Goal: Check status: Check status

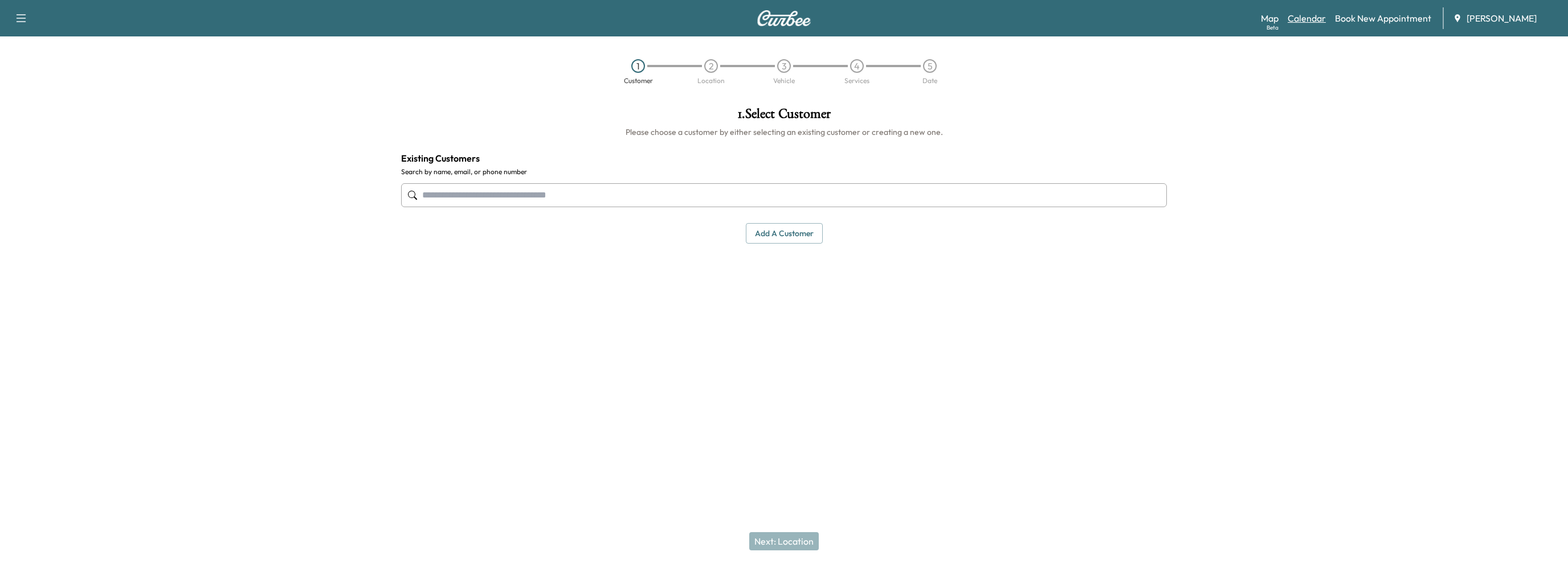
click at [1299, 21] on link "Calendar" at bounding box center [1307, 18] width 38 height 14
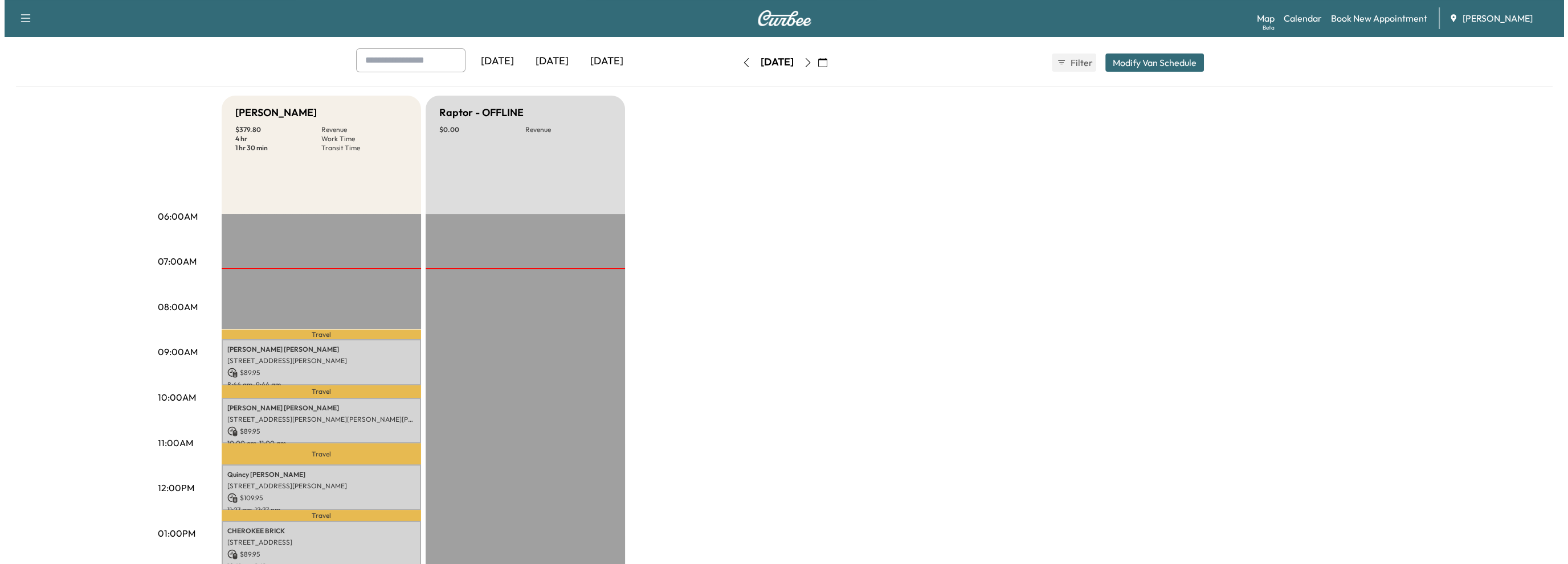
scroll to position [114, 0]
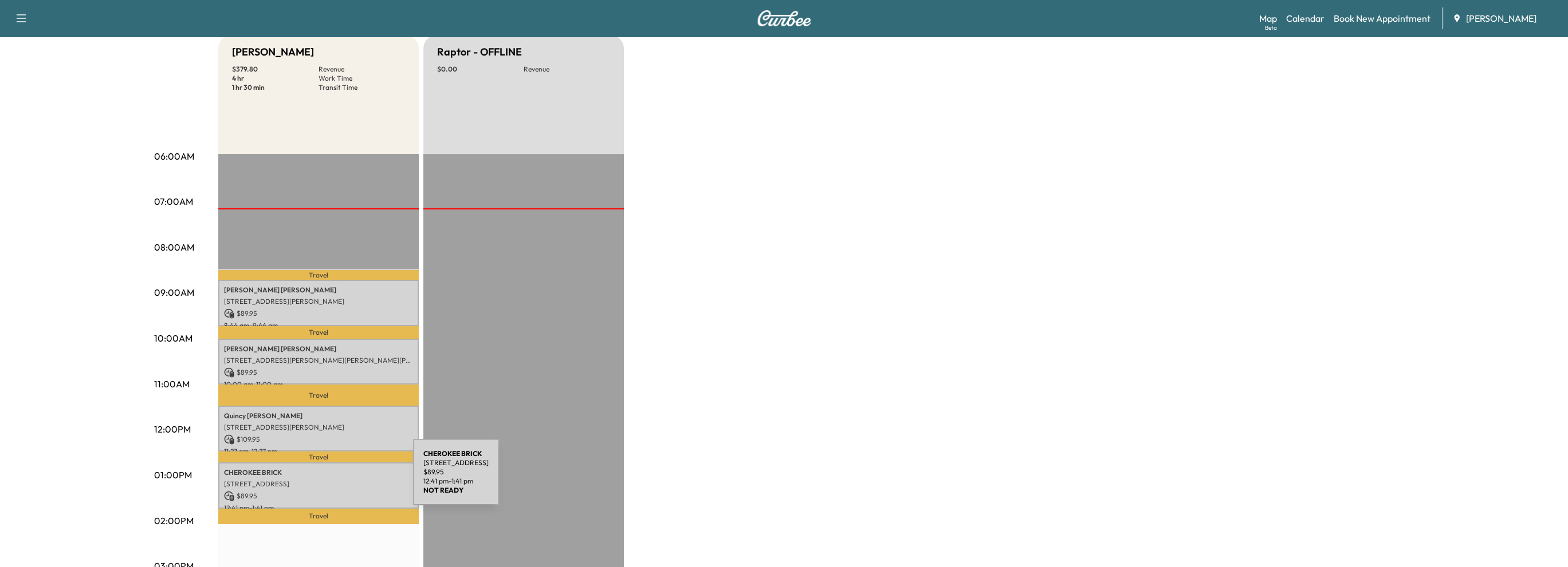
click at [327, 480] on p "2275 Cook Dr NW, Atlanta, GA 30340, USA" at bounding box center [318, 484] width 189 height 9
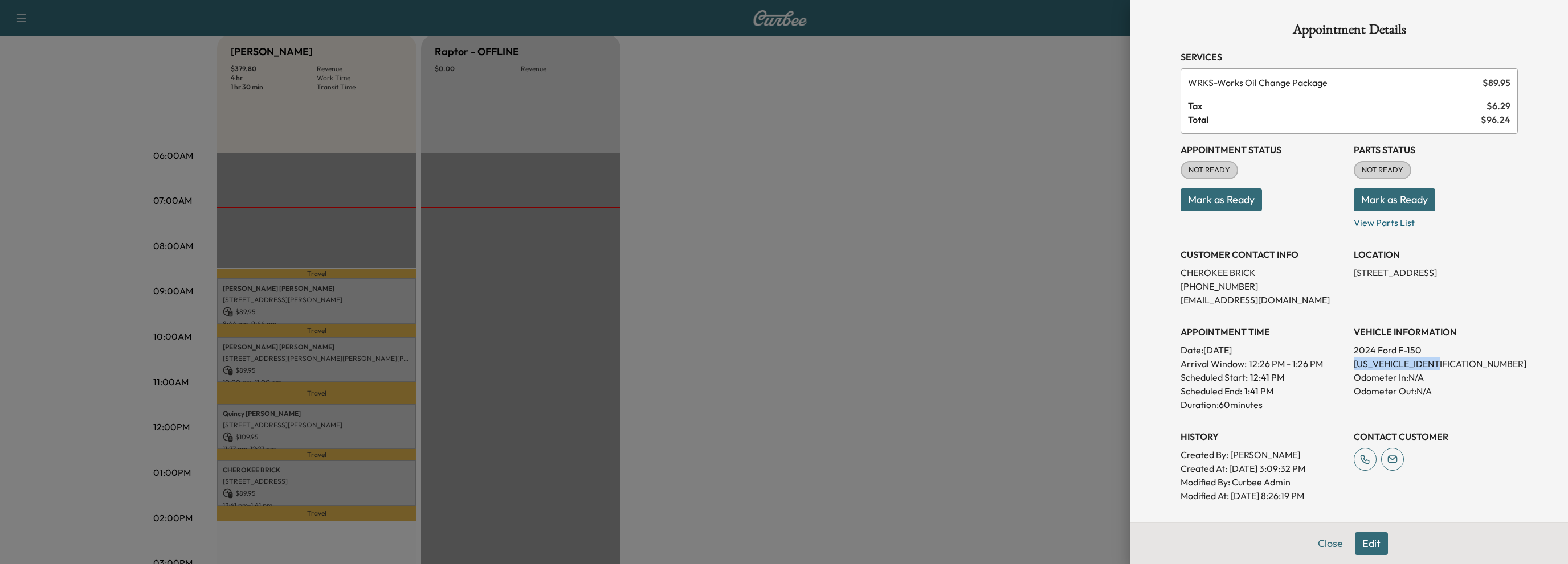
drag, startPoint x: 1346, startPoint y: 362, endPoint x: 1428, endPoint y: 359, distance: 82.1
click at [1453, 362] on p "1FTFW2L50RKF47265" at bounding box center [1436, 364] width 164 height 14
copy p "1FTFW2L50RKF47265"
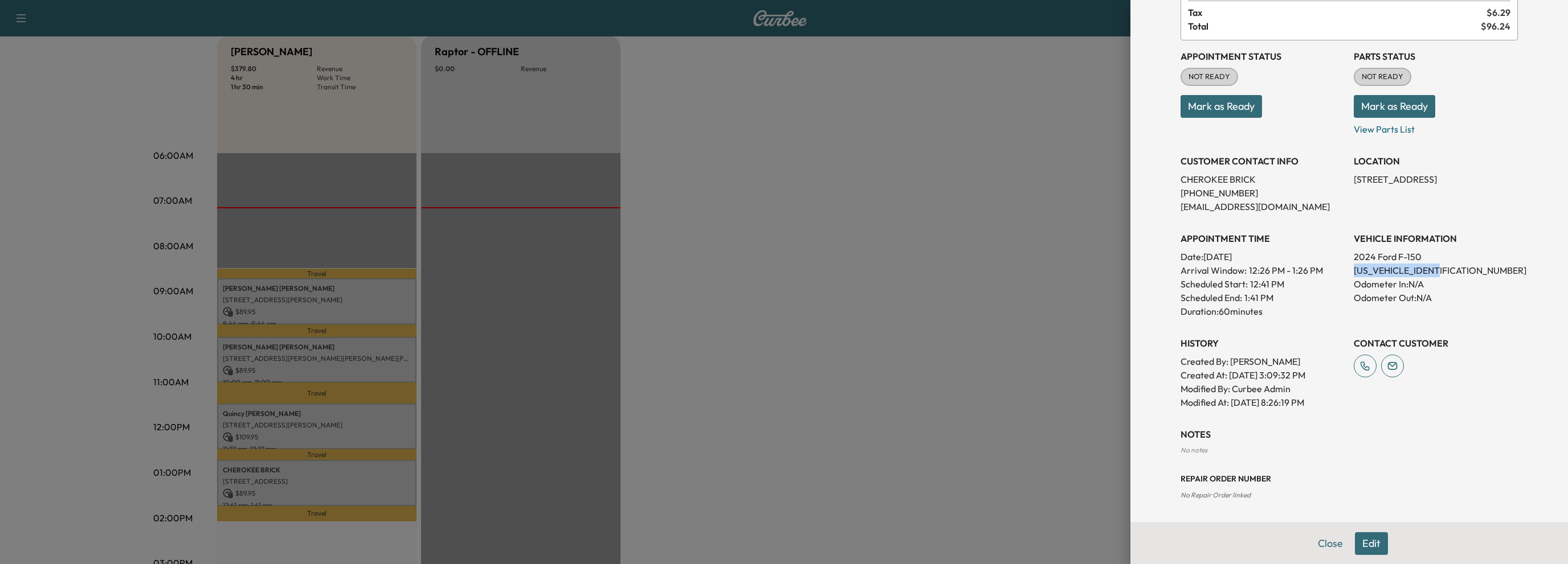
scroll to position [0, 0]
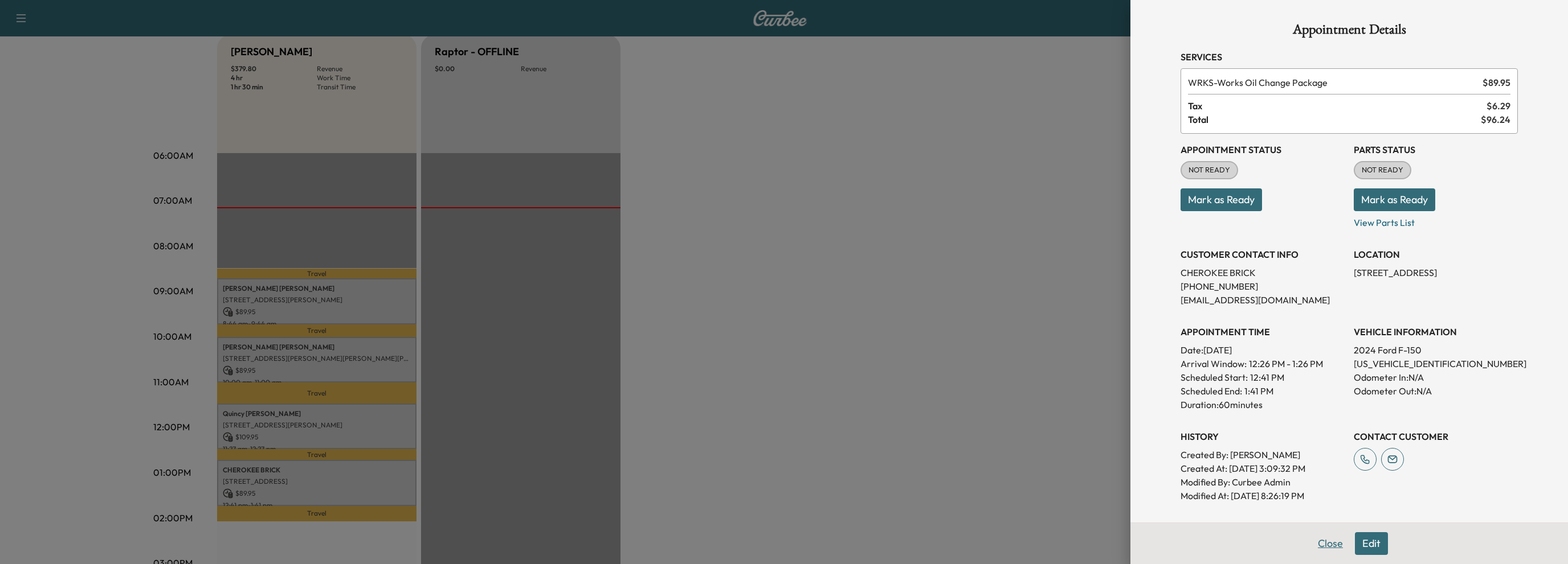
click at [1325, 545] on button "Close" at bounding box center [1330, 544] width 40 height 23
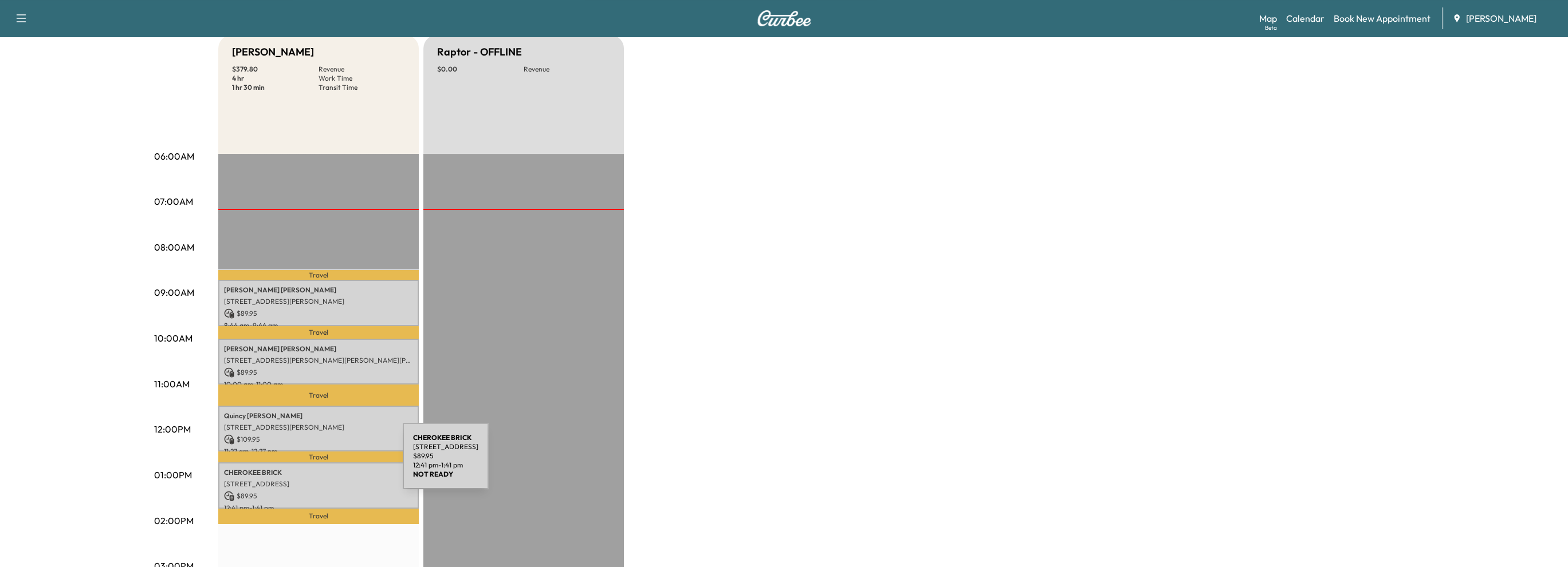
click at [317, 463] on div "CHEROKEE BRICK 2275 Cook Dr NW, Atlanta, GA 30340, USA $ 89.95 12:41 pm - 1:41 …" at bounding box center [318, 485] width 201 height 46
